Goal: Find specific page/section: Find specific page/section

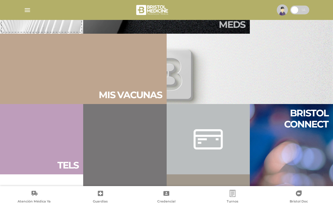
scroll to position [381, 0]
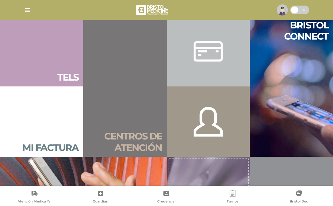
click at [223, 69] on link at bounding box center [208, 51] width 83 height 70
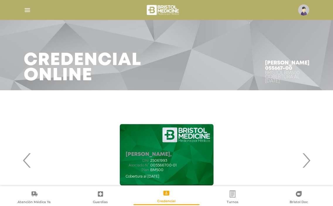
scroll to position [59, 0]
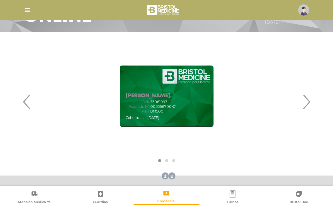
click at [307, 104] on span "›" at bounding box center [306, 102] width 11 height 32
click at [30, 103] on span "‹" at bounding box center [26, 102] width 11 height 32
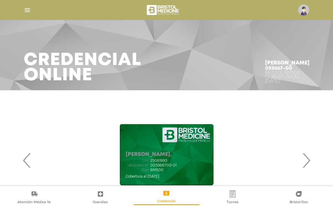
click at [308, 162] on span "›" at bounding box center [306, 160] width 11 height 32
